Goal: Task Accomplishment & Management: Manage account settings

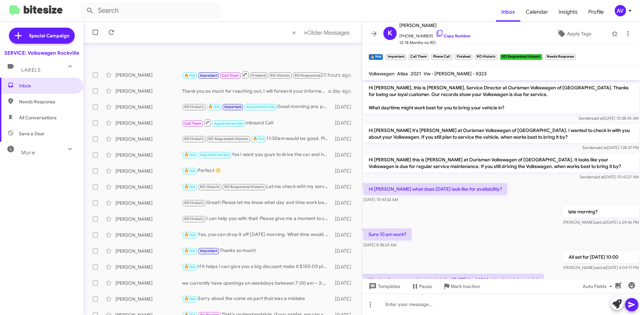
scroll to position [141, 0]
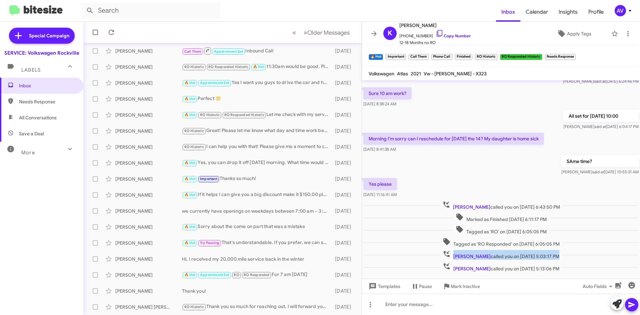
click at [633, 10] on icon at bounding box center [630, 11] width 8 height 8
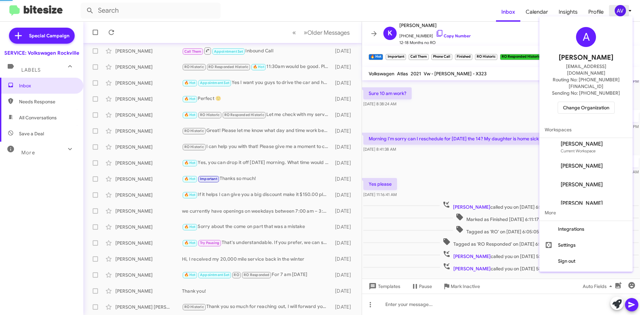
click at [593, 7] on div at bounding box center [320, 157] width 640 height 315
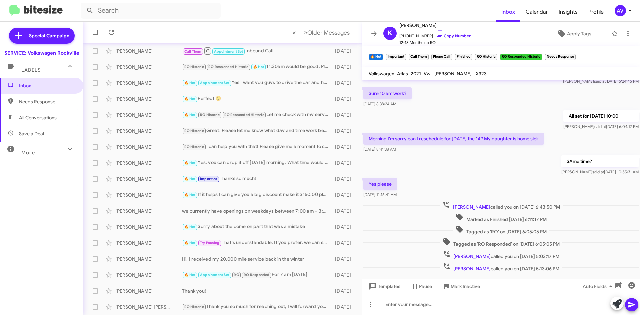
click at [621, 12] on span "AV" at bounding box center [624, 10] width 20 height 11
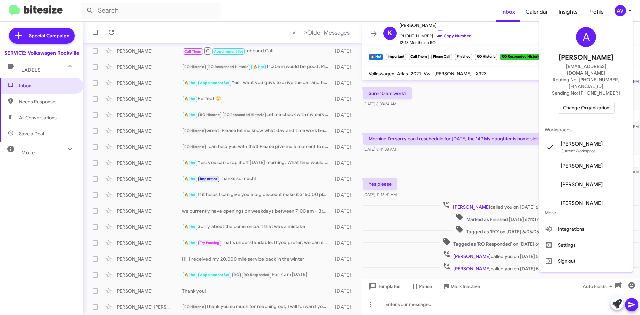
click at [594, 102] on span "Change Organization" at bounding box center [586, 107] width 46 height 11
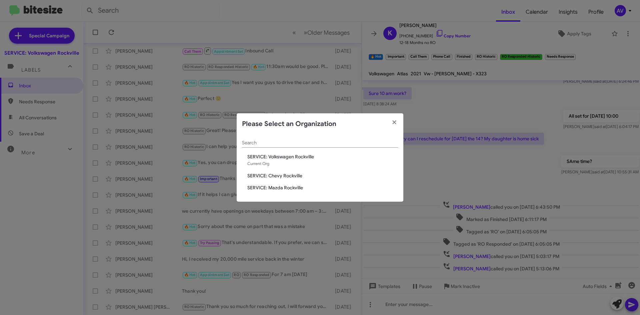
click at [278, 177] on span "SERVICE: Chevy Rockville" at bounding box center [322, 175] width 151 height 7
